Goal: Find specific page/section: Find specific page/section

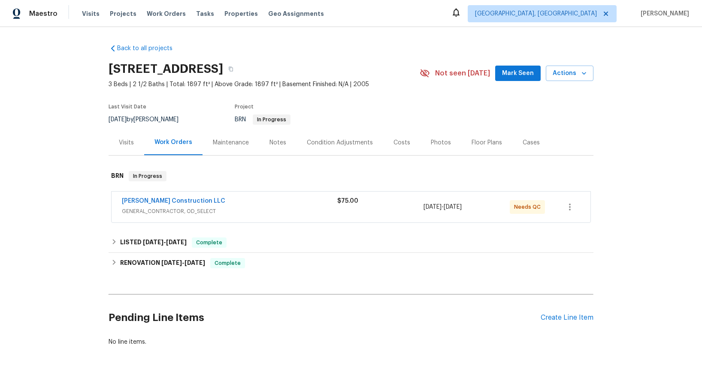
click at [185, 211] on span "GENERAL_CONTRACTOR, OD_SELECT" at bounding box center [229, 211] width 215 height 9
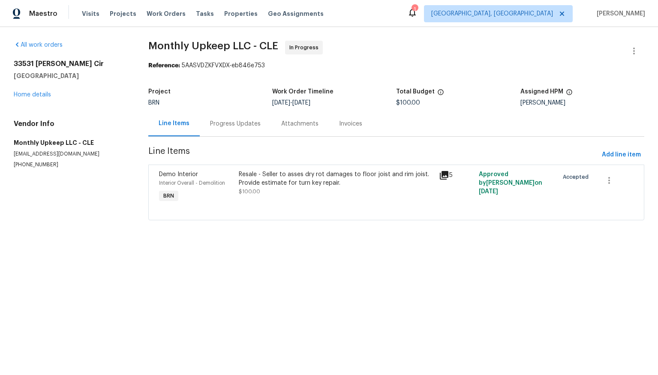
click at [440, 177] on icon at bounding box center [444, 175] width 9 height 9
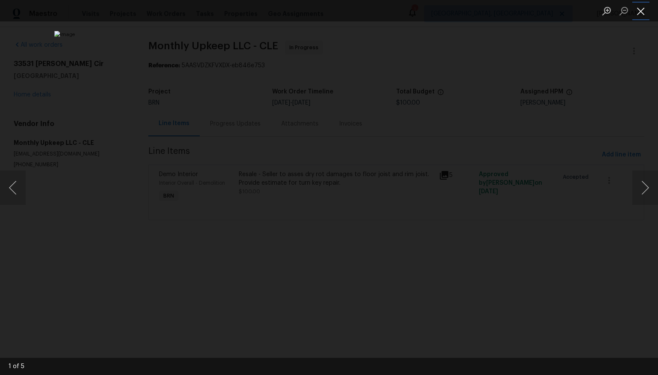
click at [638, 11] on button "Close lightbox" at bounding box center [641, 10] width 17 height 15
